Goal: Find specific page/section: Find specific page/section

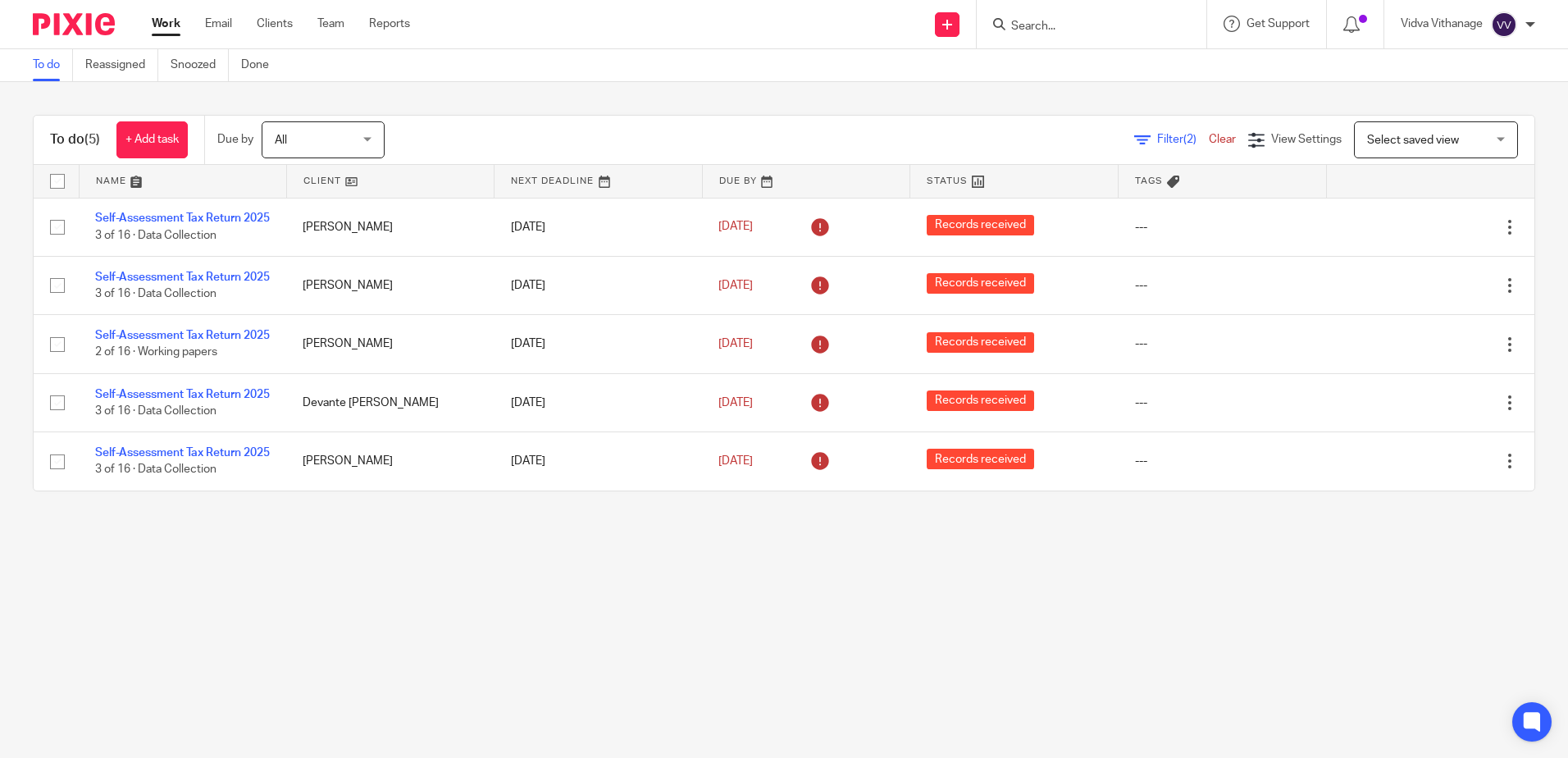
click at [1079, 26] on input "Search" at bounding box center [1083, 27] width 147 height 15
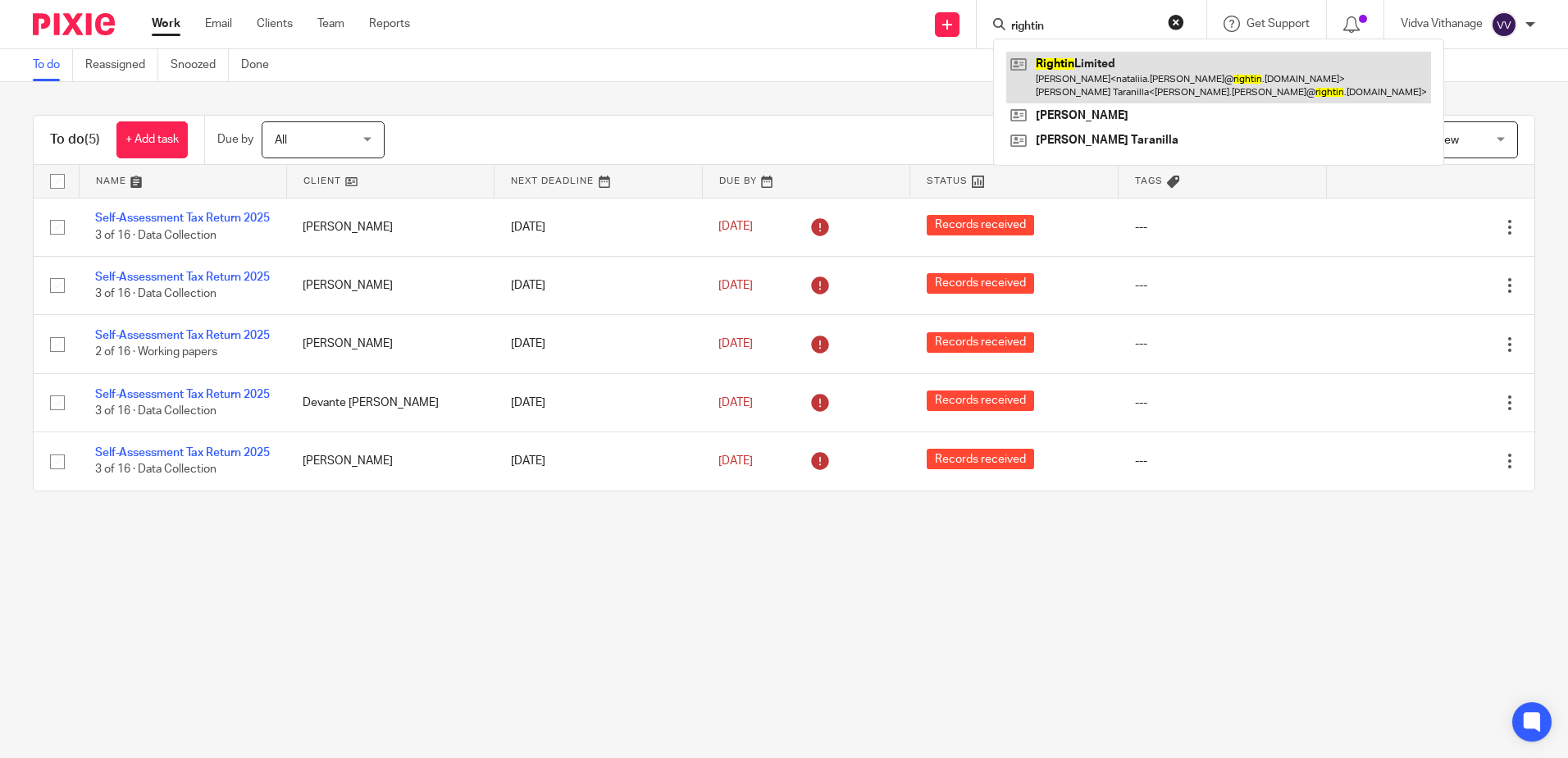
type input "rightin"
click at [1068, 67] on link at bounding box center [1218, 76] width 425 height 51
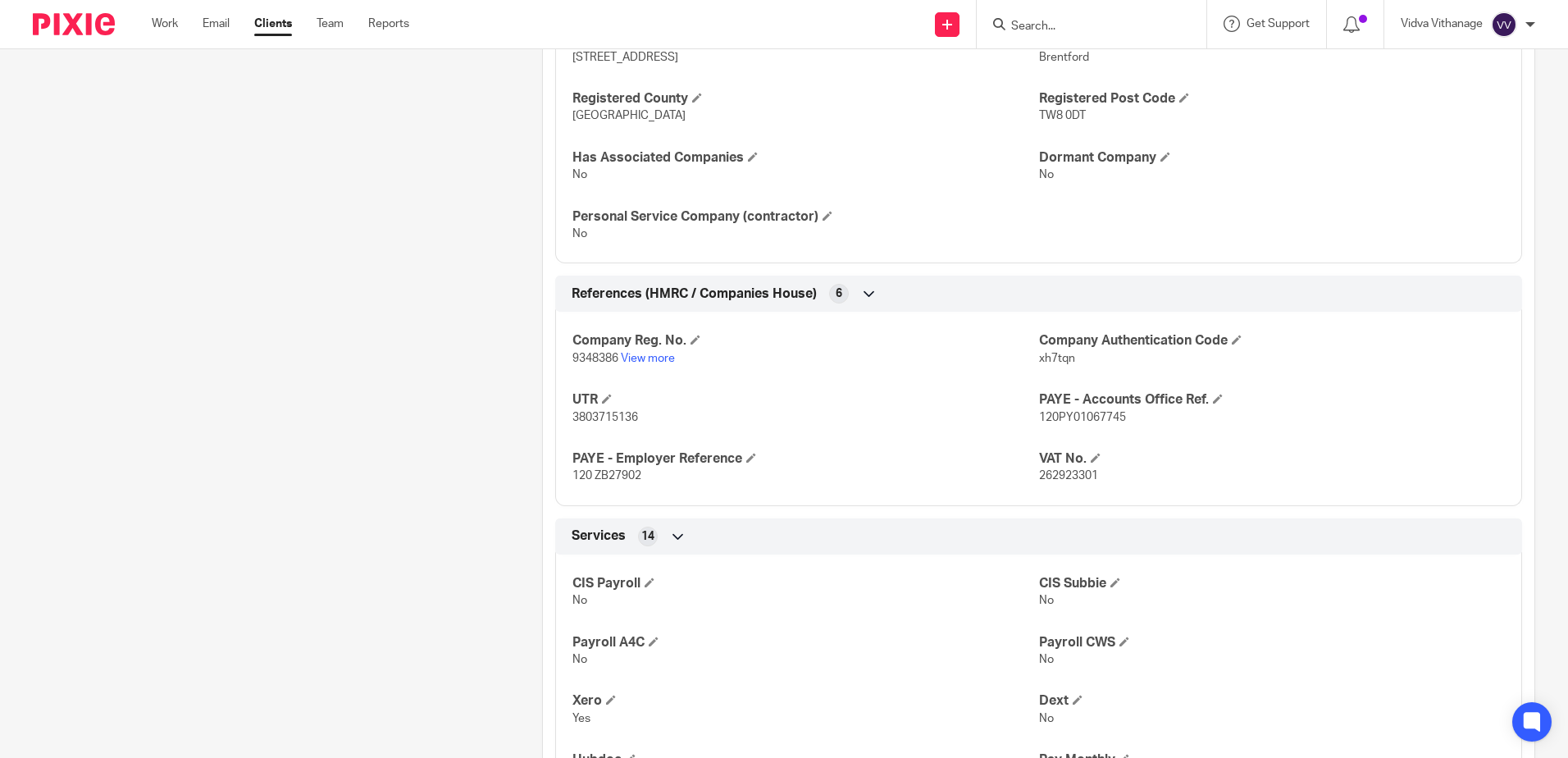
scroll to position [929, 0]
click at [665, 358] on link "View more" at bounding box center [647, 358] width 54 height 12
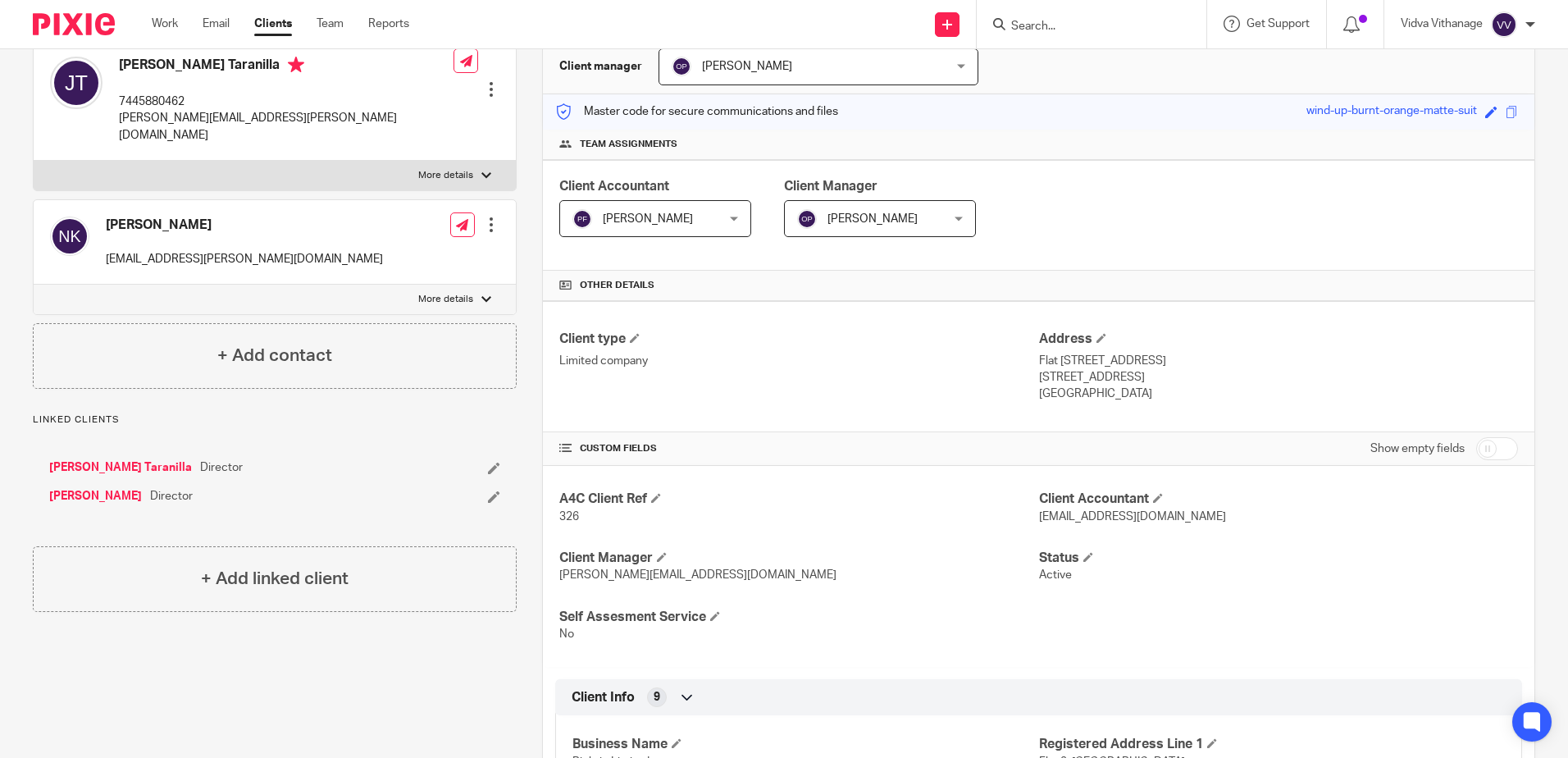
scroll to position [0, 0]
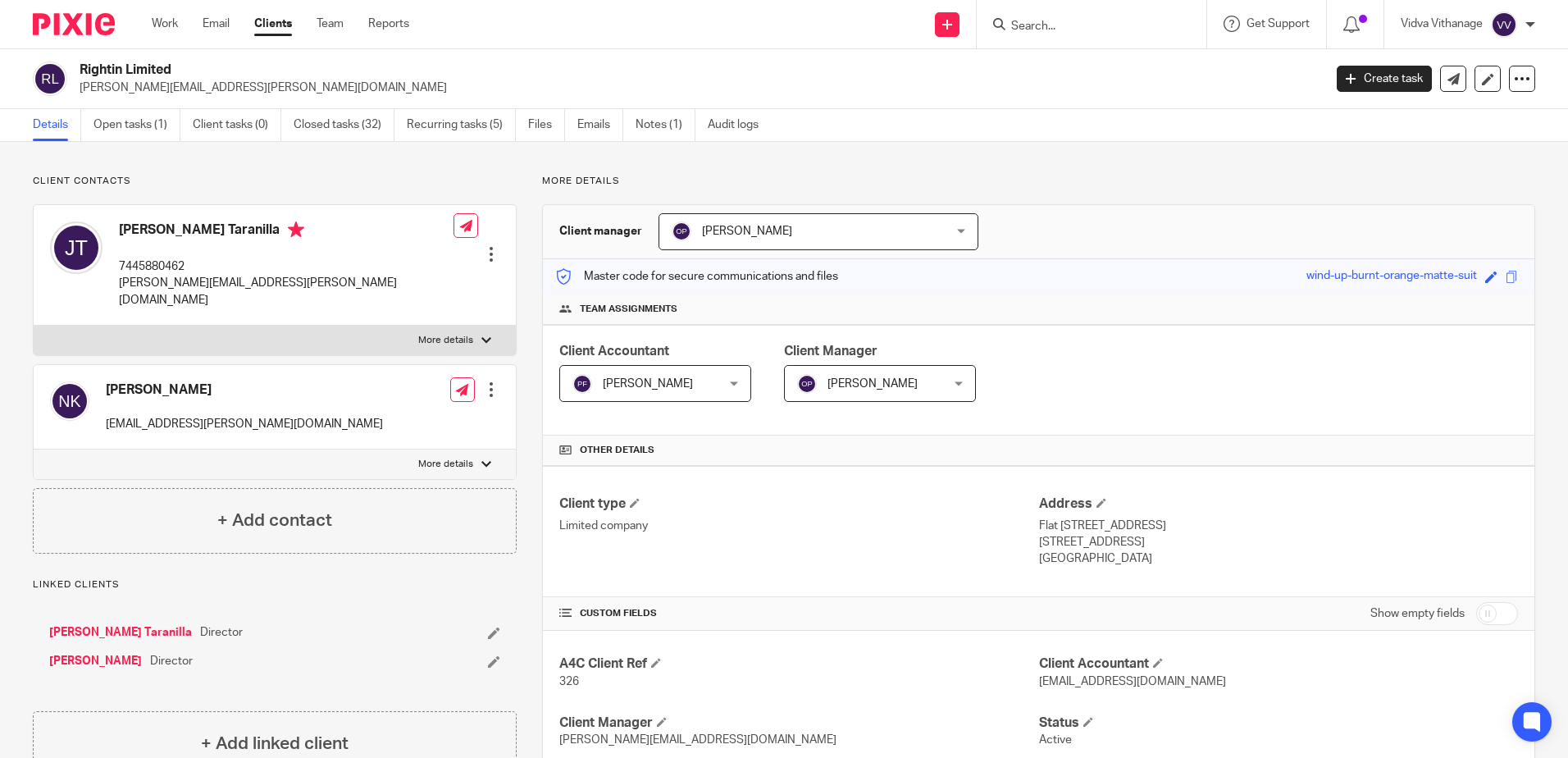
click at [1075, 31] on input "Search" at bounding box center [1083, 27] width 147 height 15
click at [1097, 22] on input "07928060432" at bounding box center [1083, 27] width 147 height 15
click at [1099, 25] on input "07711016123" at bounding box center [1083, 27] width 147 height 15
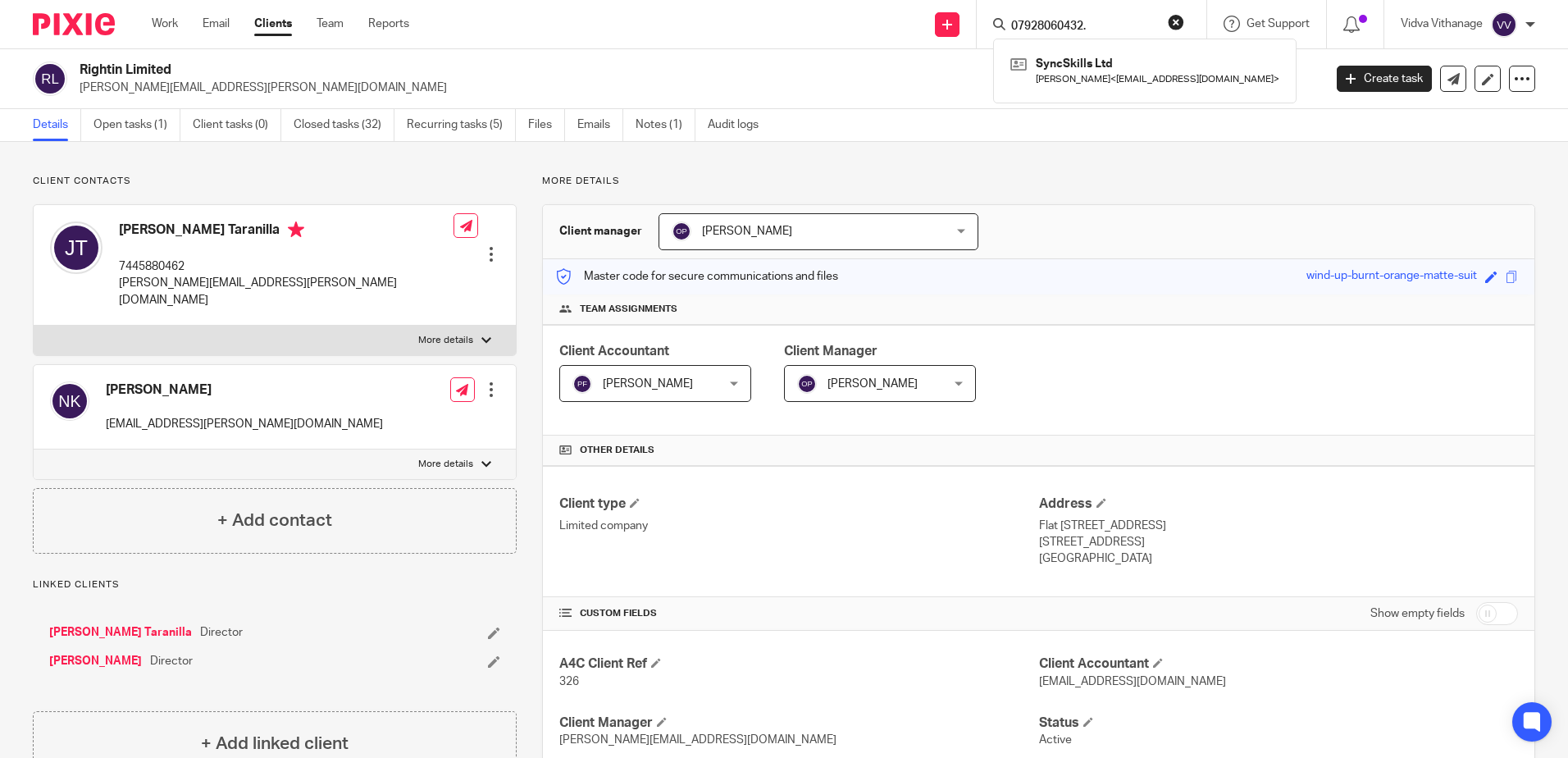
type input "07928060432."
click at [1176, 17] on button "reset" at bounding box center [1176, 22] width 17 height 17
